Goal: Information Seeking & Learning: Learn about a topic

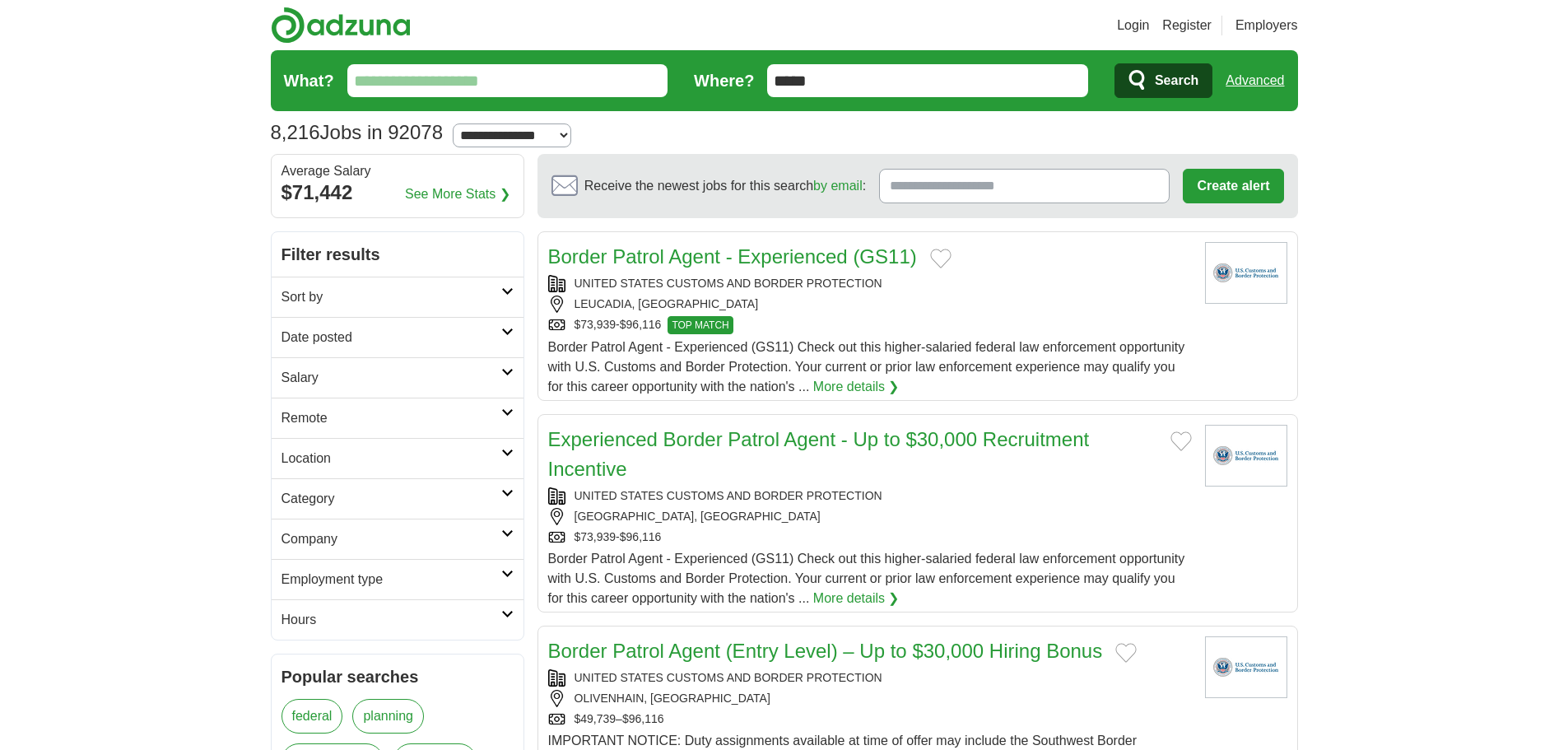
click at [514, 569] on link "Employment type" at bounding box center [398, 578] width 252 height 40
click at [319, 613] on link "Permanent" at bounding box center [314, 619] width 65 height 14
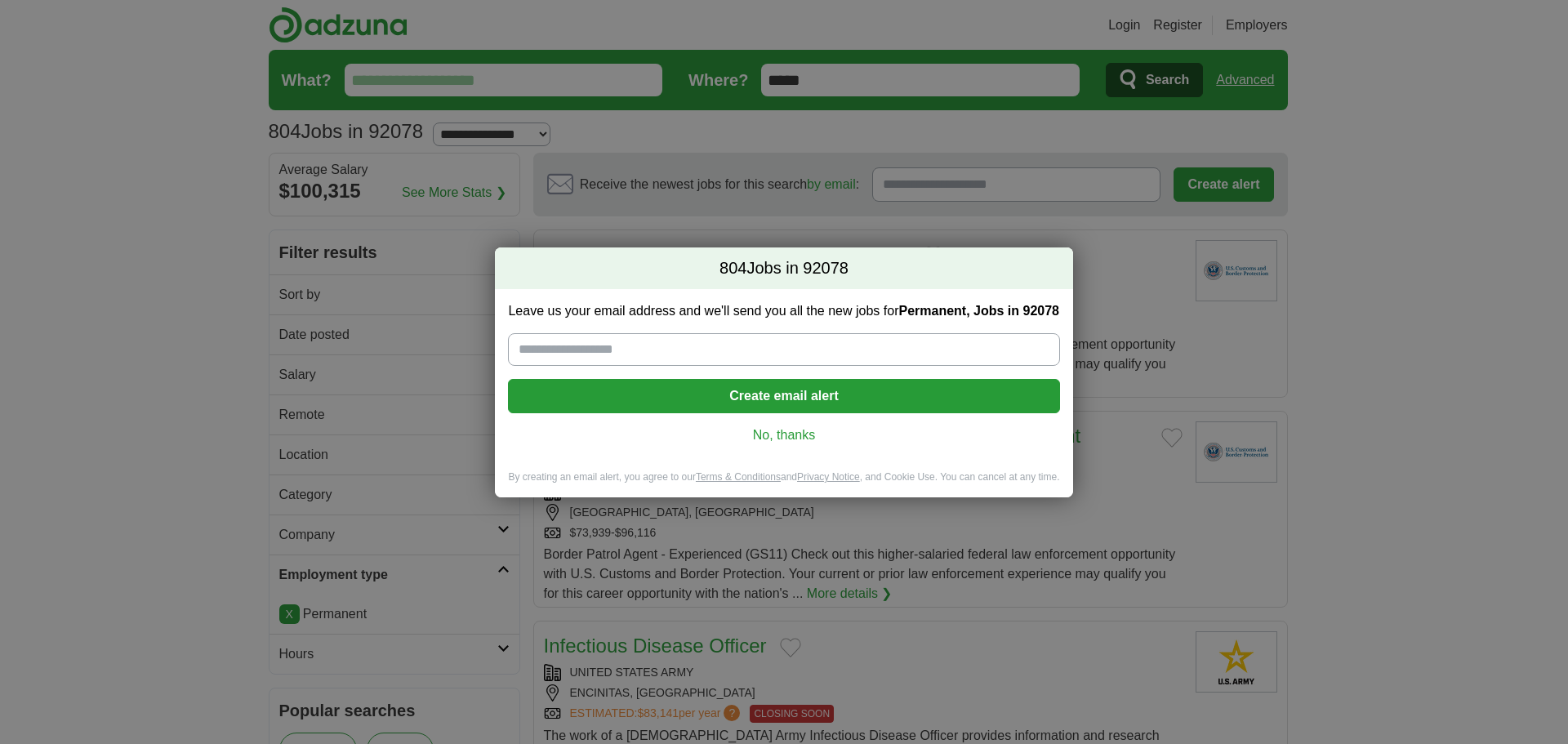
click at [764, 435] on link "No, thanks" at bounding box center [783, 436] width 525 height 18
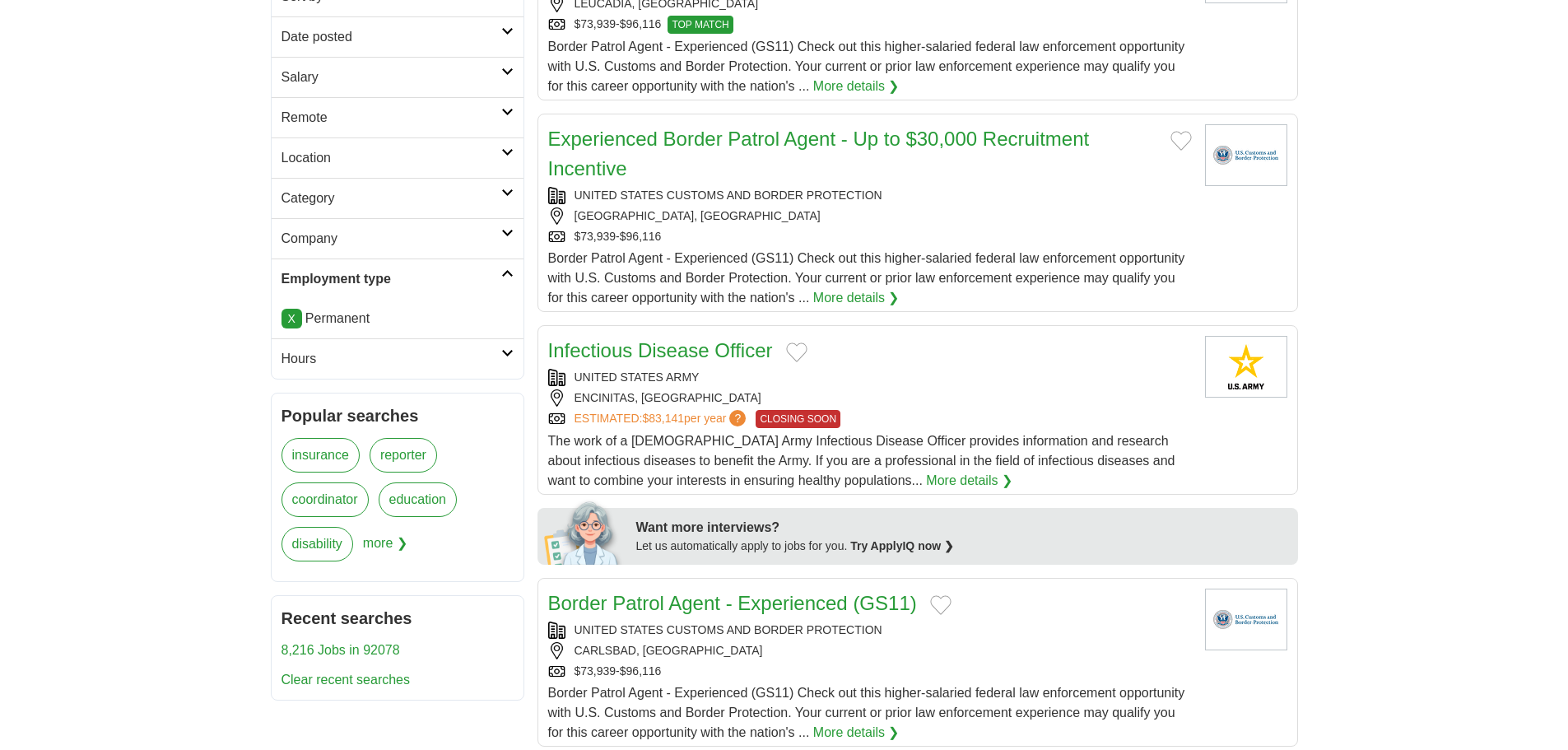
scroll to position [330, 0]
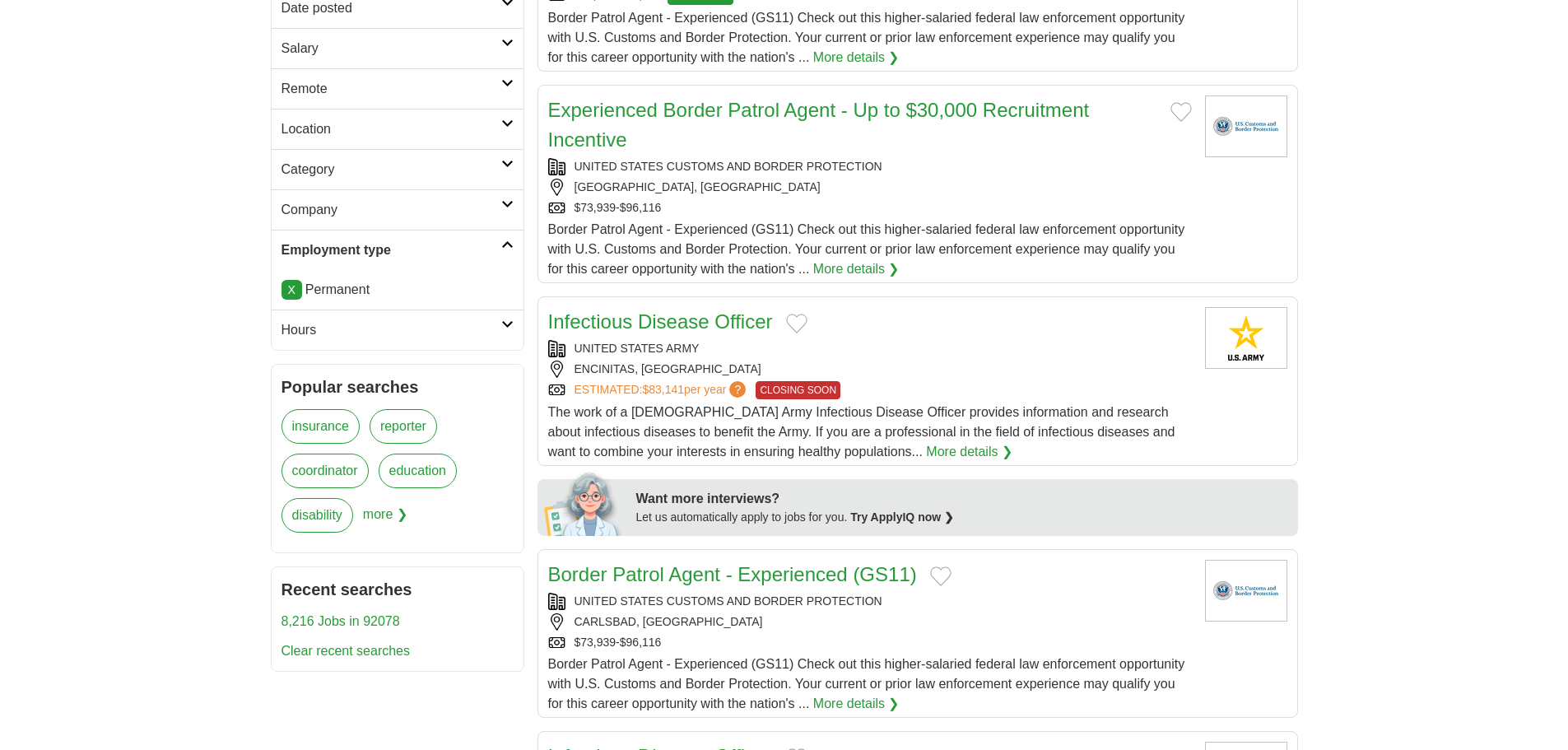
click at [377, 522] on span "more ❯" at bounding box center [385, 521] width 45 height 45
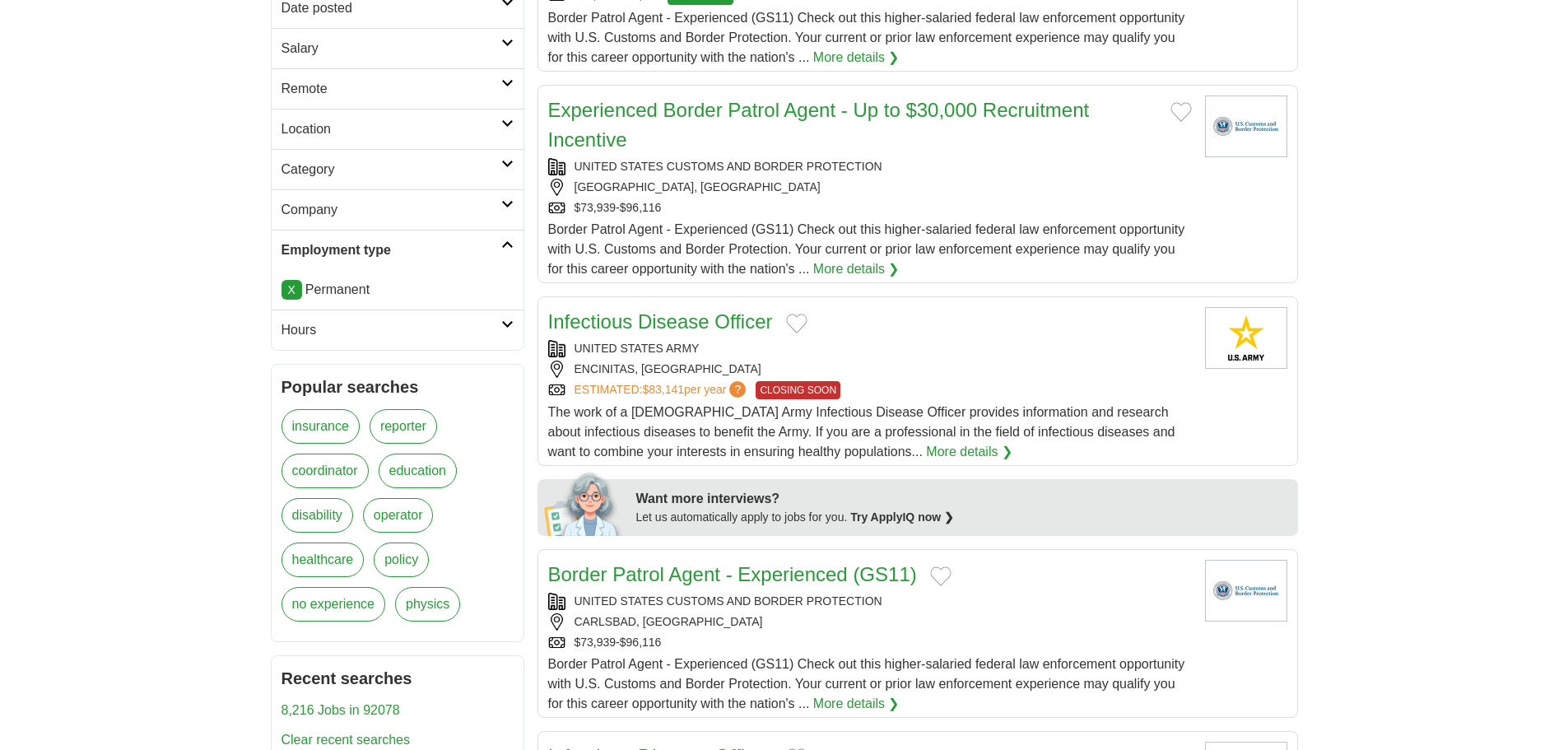
click at [342, 605] on link "no experience" at bounding box center [334, 604] width 104 height 35
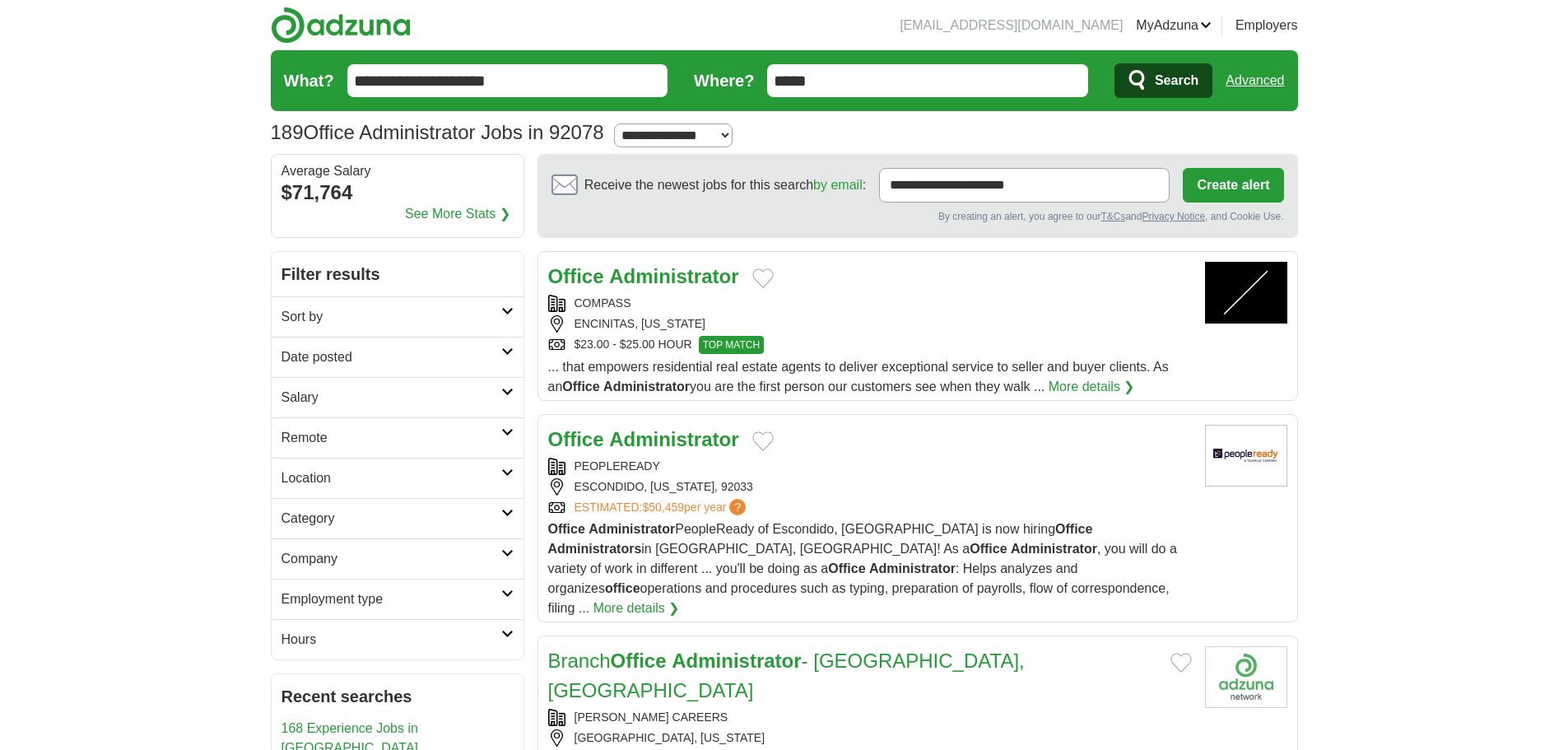
click at [642, 435] on strong "Administrator" at bounding box center [674, 439] width 129 height 22
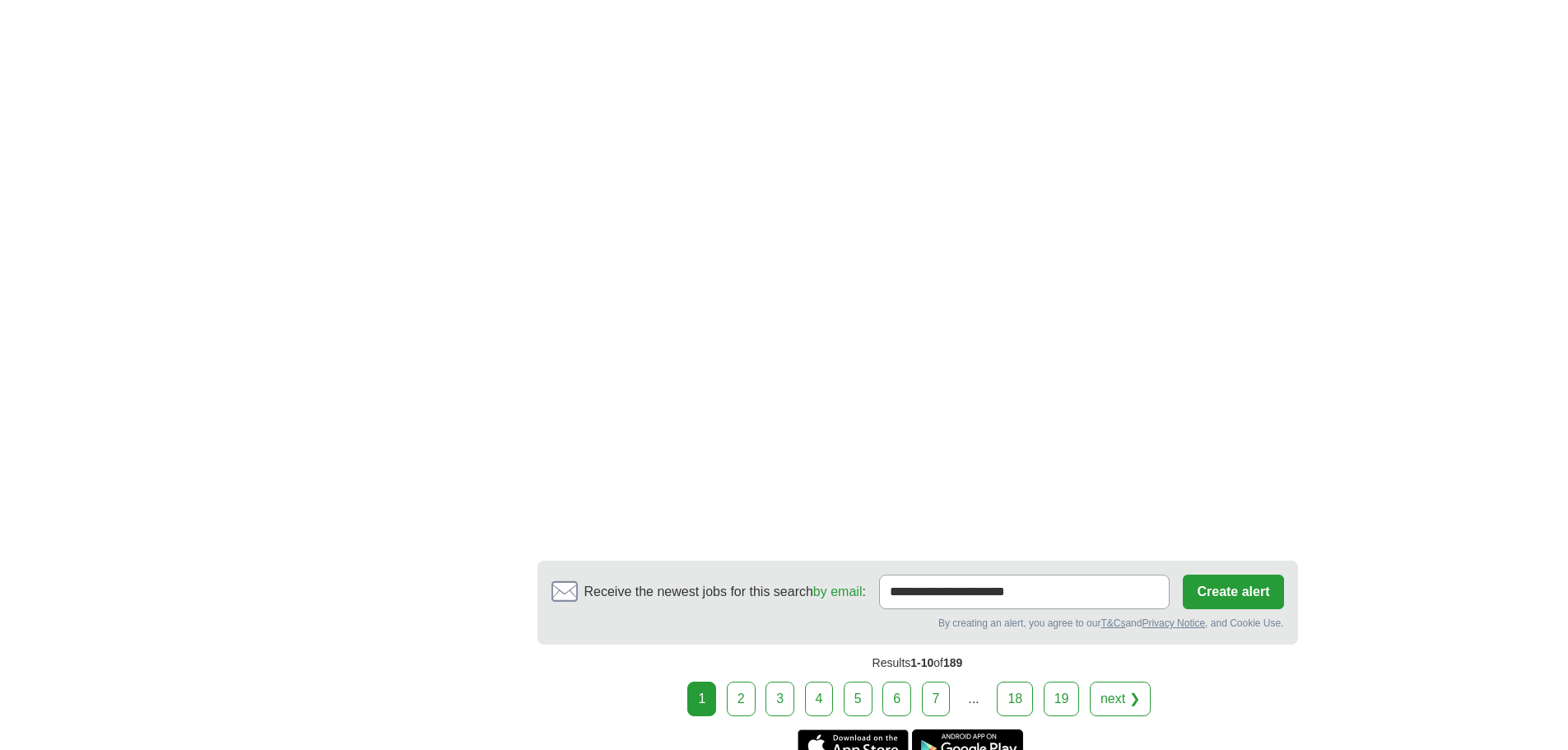
scroll to position [2553, 0]
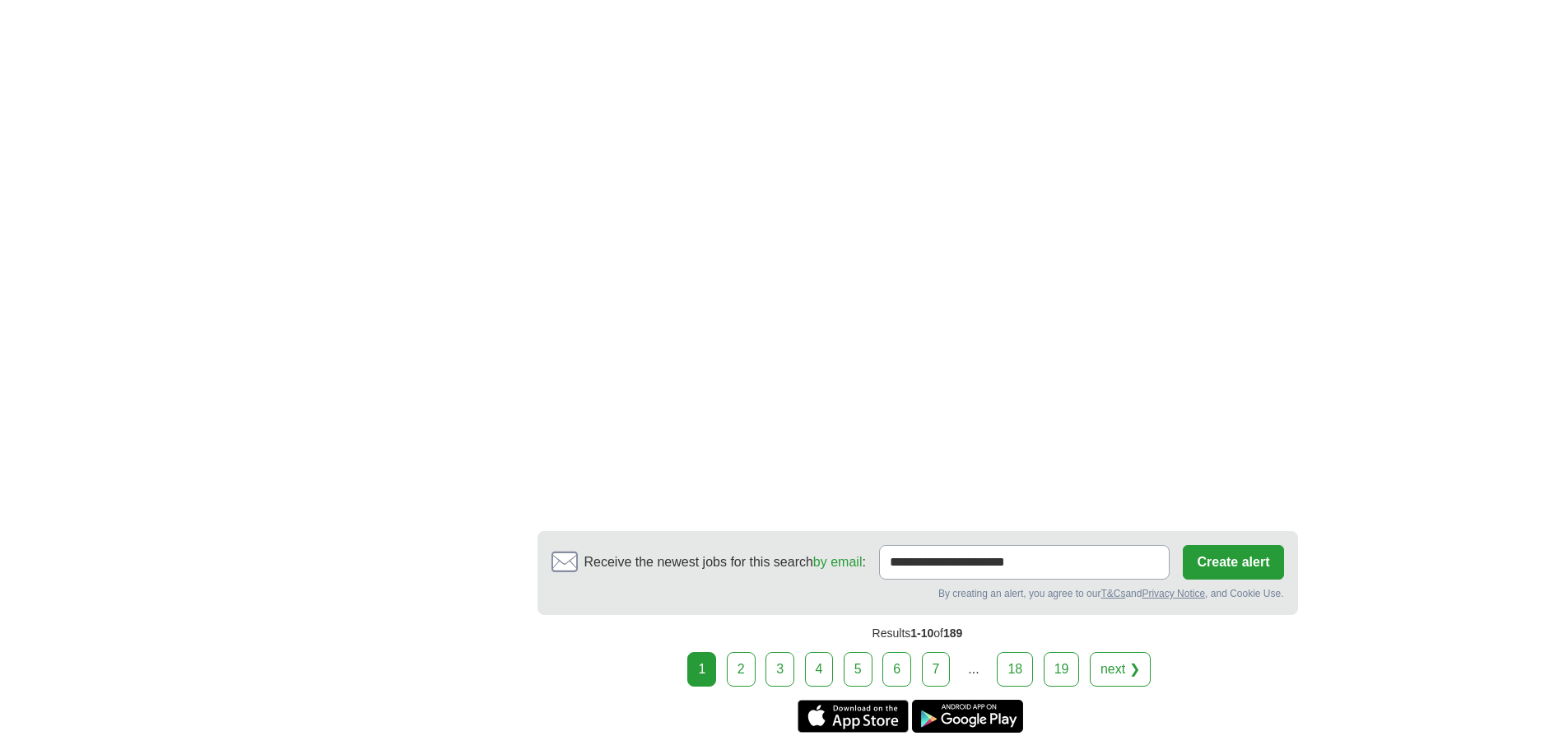
click at [737, 652] on link "2" at bounding box center [742, 669] width 29 height 35
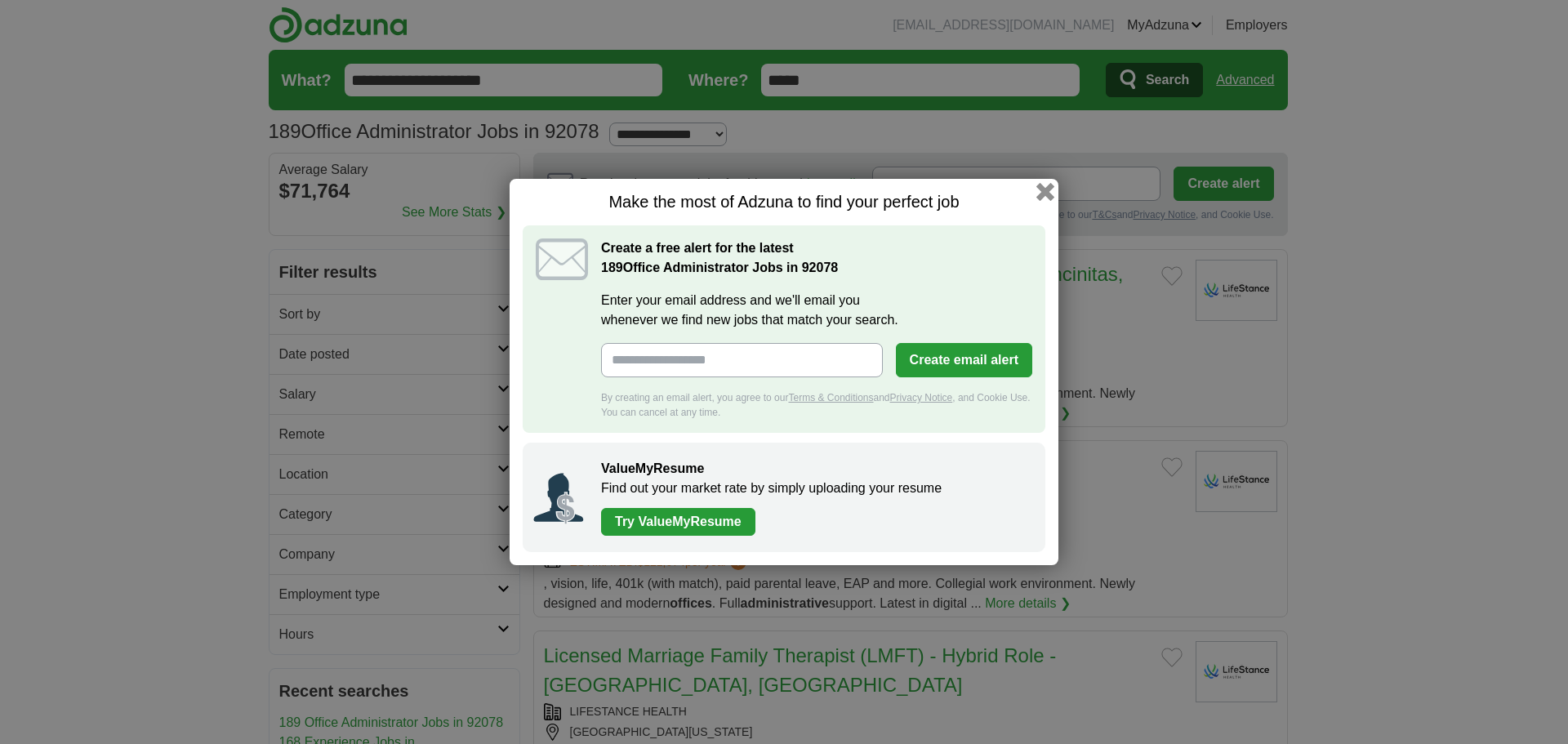
click at [1048, 192] on button "button" at bounding box center [1045, 192] width 18 height 18
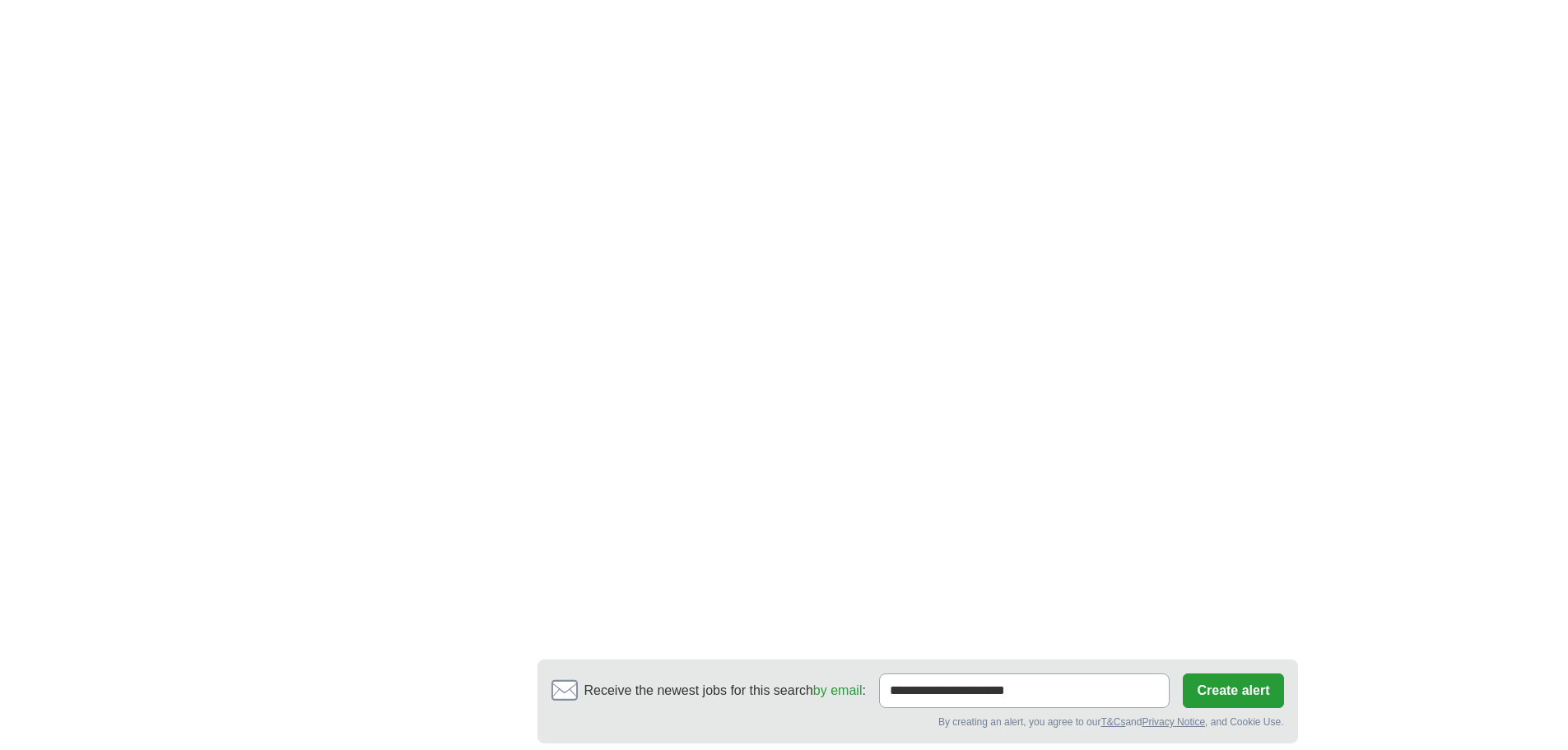
scroll to position [2388, 0]
